Goal: Transaction & Acquisition: Purchase product/service

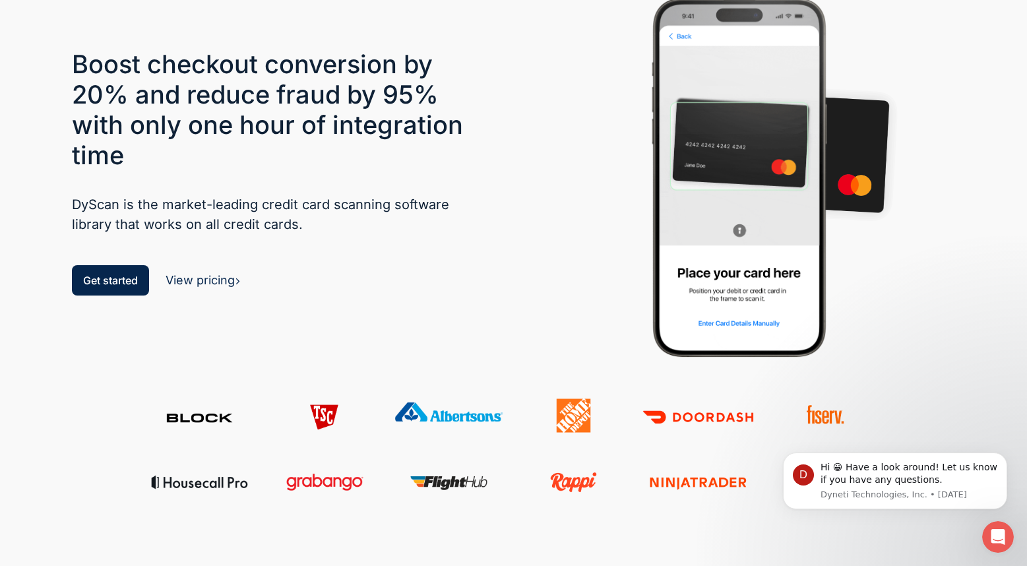
scroll to position [90, 0]
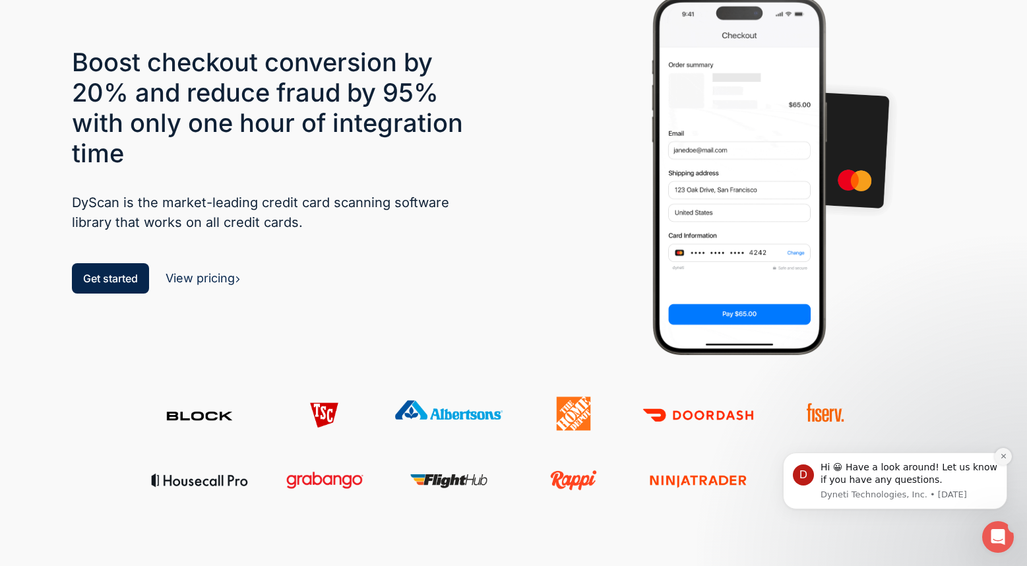
click at [1002, 460] on button "Dismiss notification" at bounding box center [1002, 456] width 17 height 17
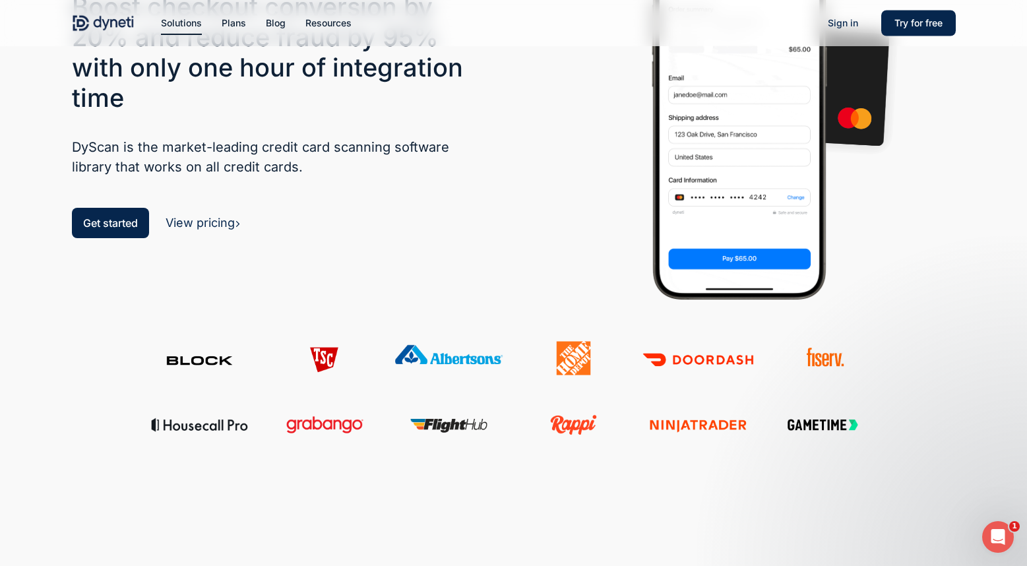
scroll to position [0, 0]
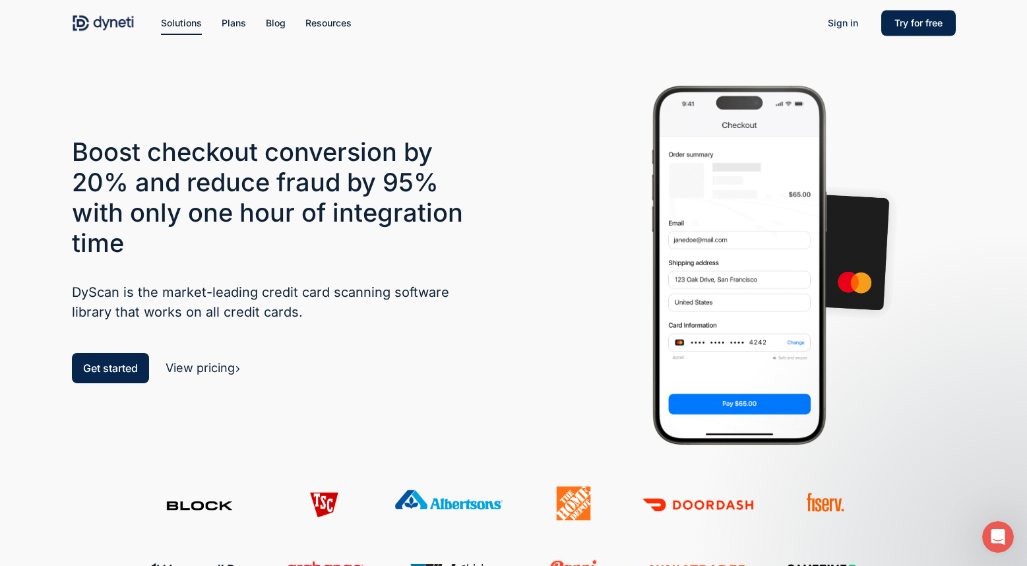
click at [210, 366] on link "View pricing" at bounding box center [202, 368] width 75 height 14
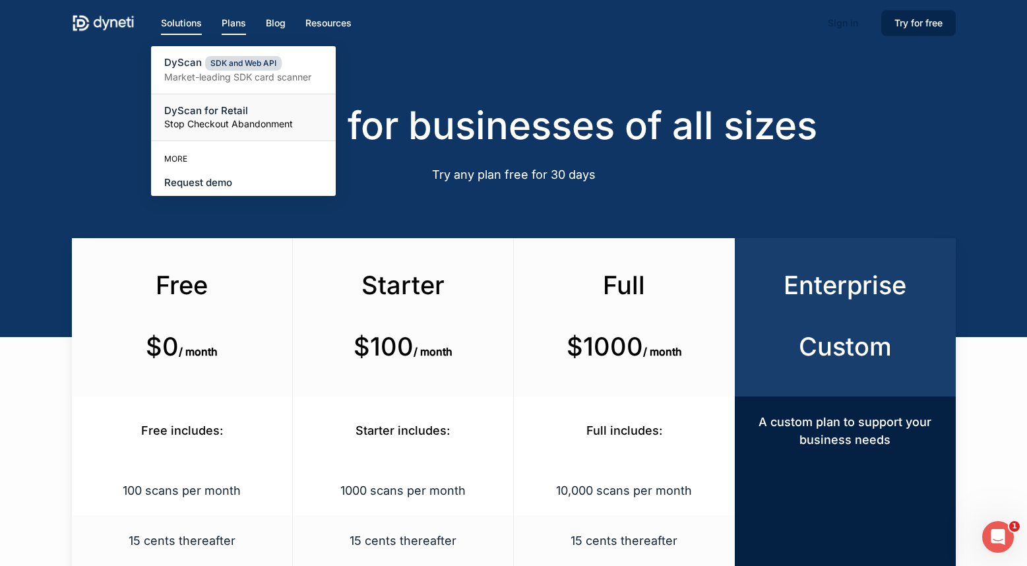
click at [184, 101] on link "DyScan for Retail Stop Checkout Abandonment" at bounding box center [243, 117] width 185 height 46
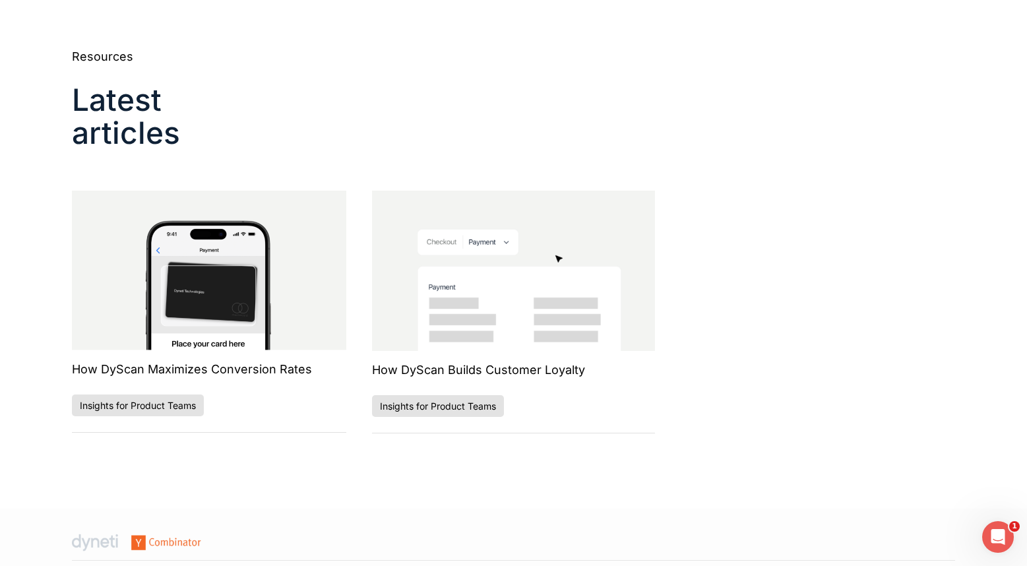
scroll to position [2342, 0]
